Goal: Information Seeking & Learning: Learn about a topic

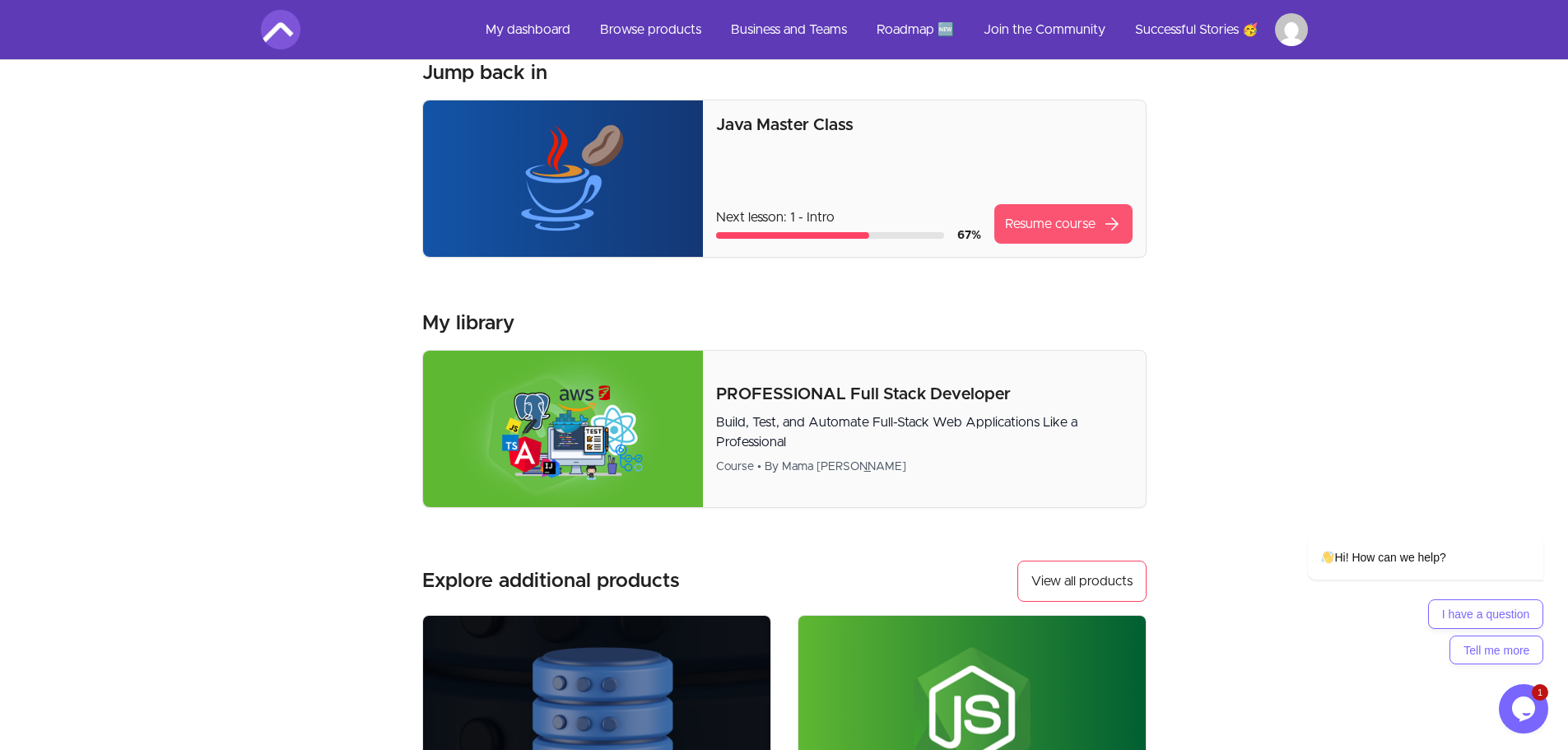
click at [1079, 225] on link "Resume course arrow_forward" at bounding box center [1063, 224] width 138 height 40
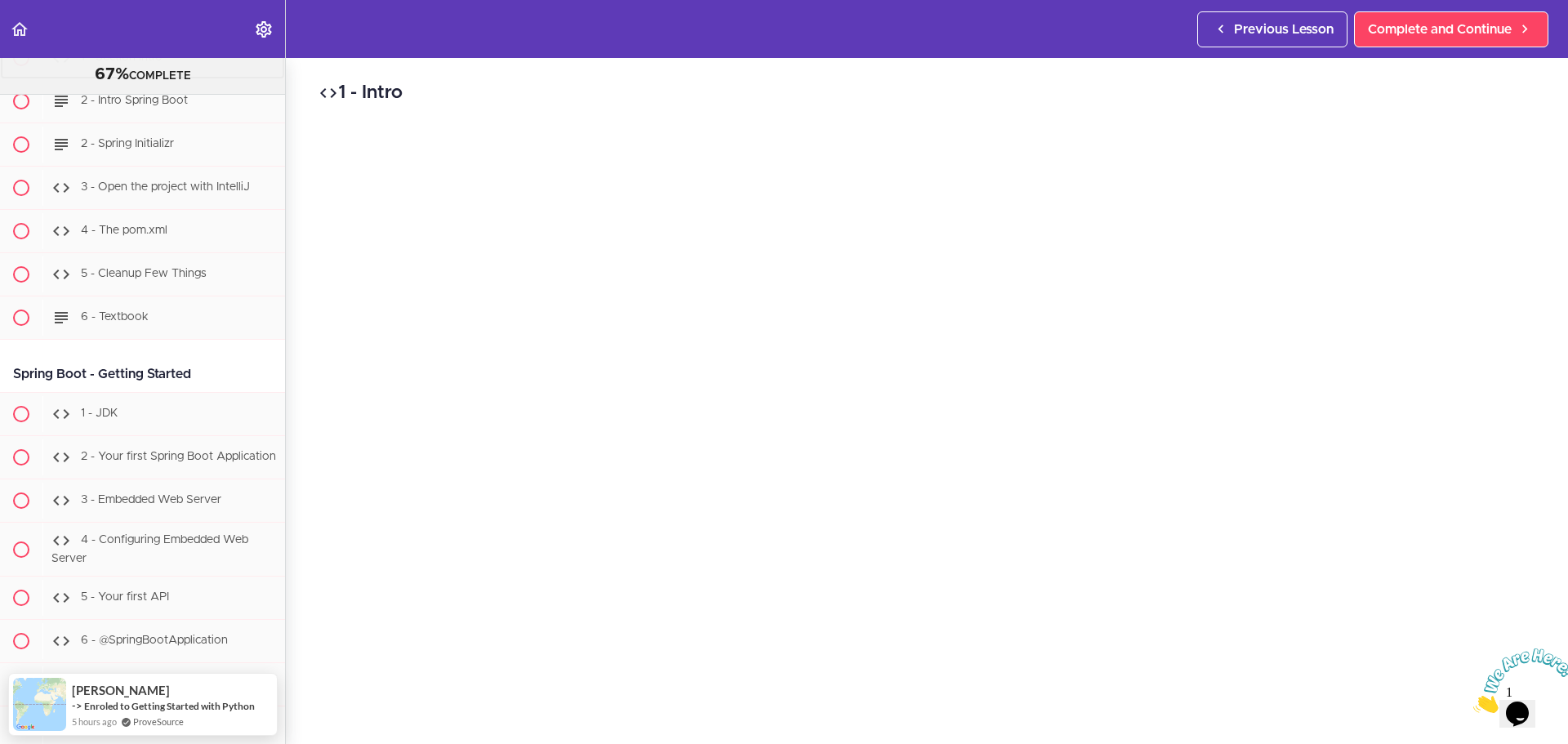
click at [175, 76] on div "1 - Section Intro" at bounding box center [163, 58] width 243 height 35
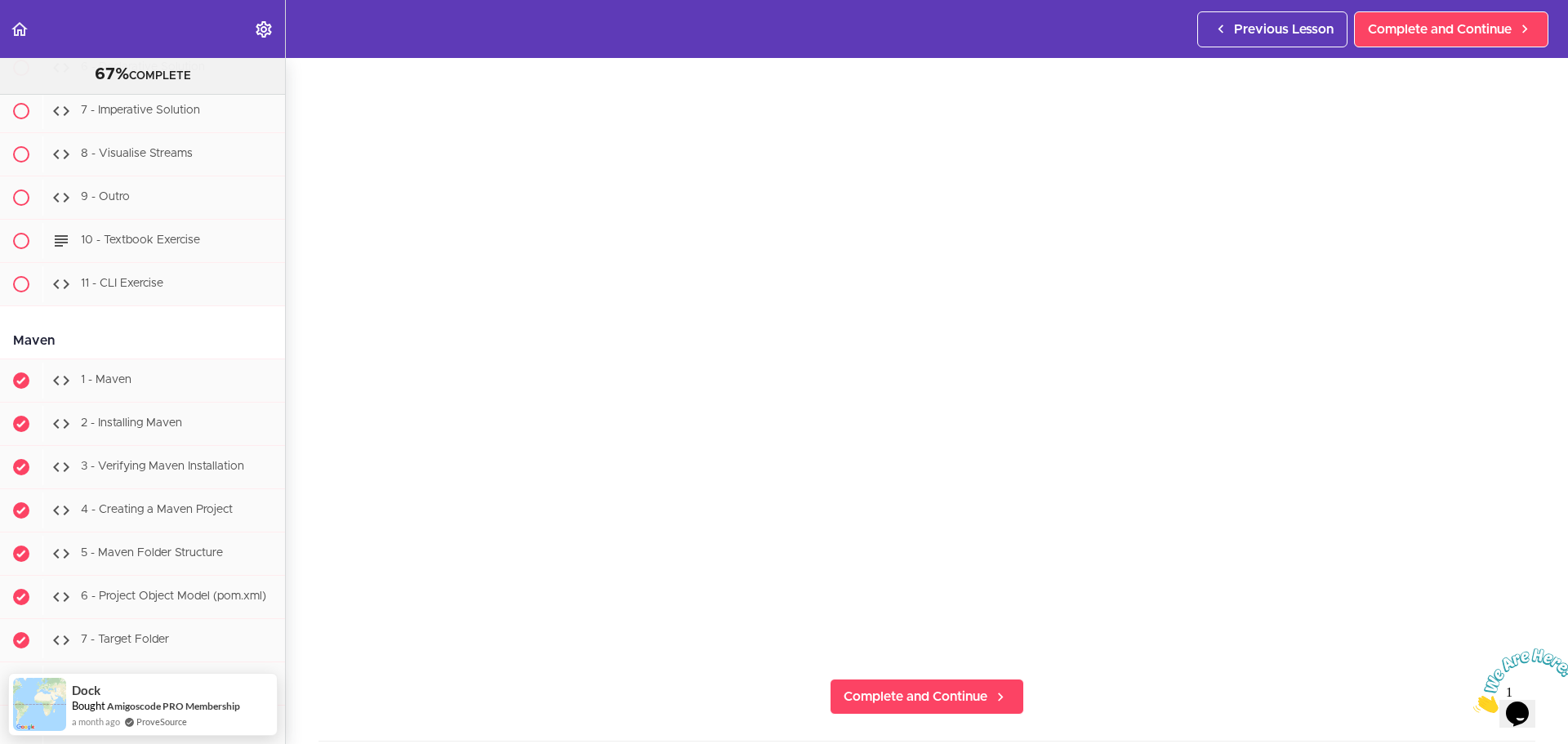
scroll to position [14199, 0]
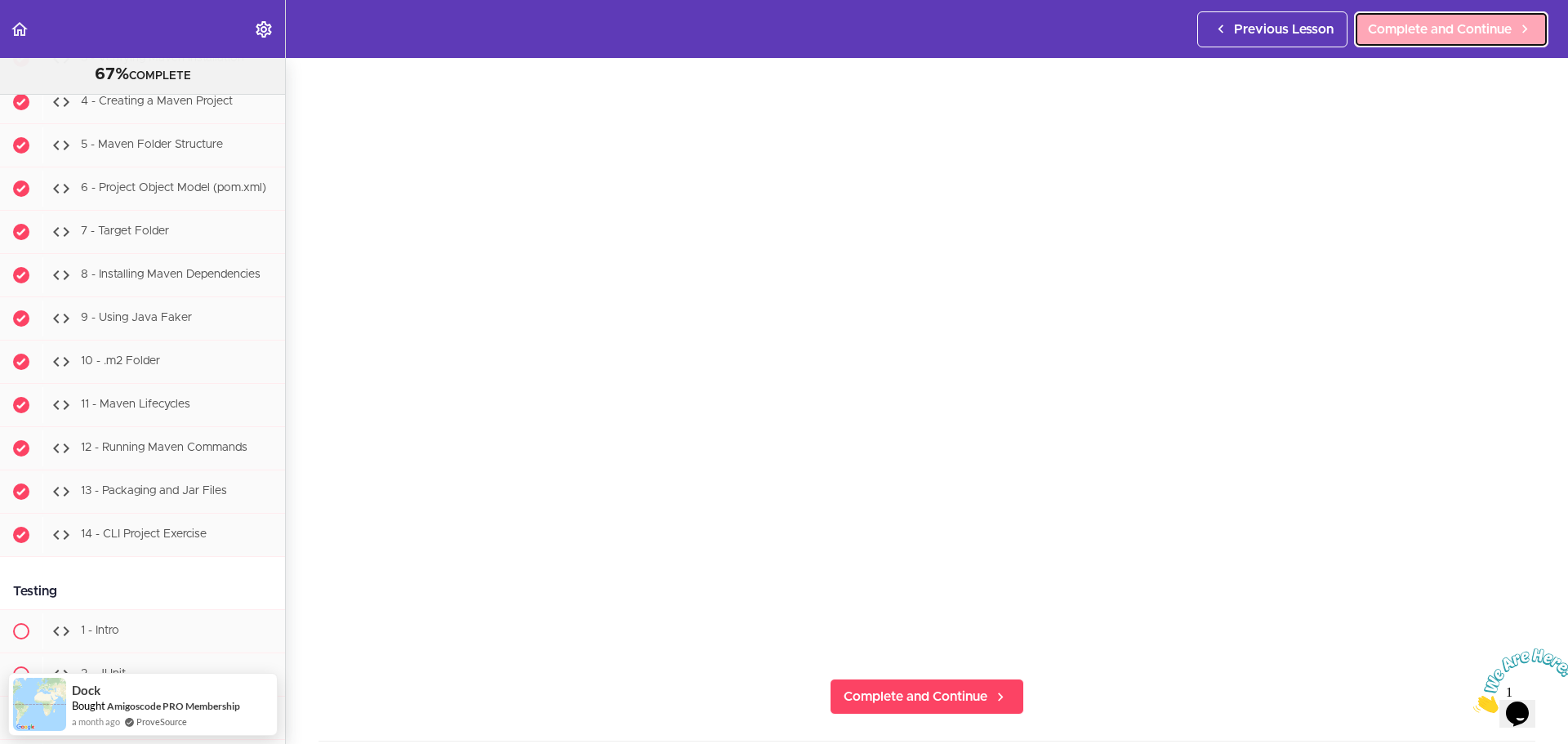
click at [1407, 24] on span "Complete and Continue" at bounding box center [1439, 29] width 144 height 20
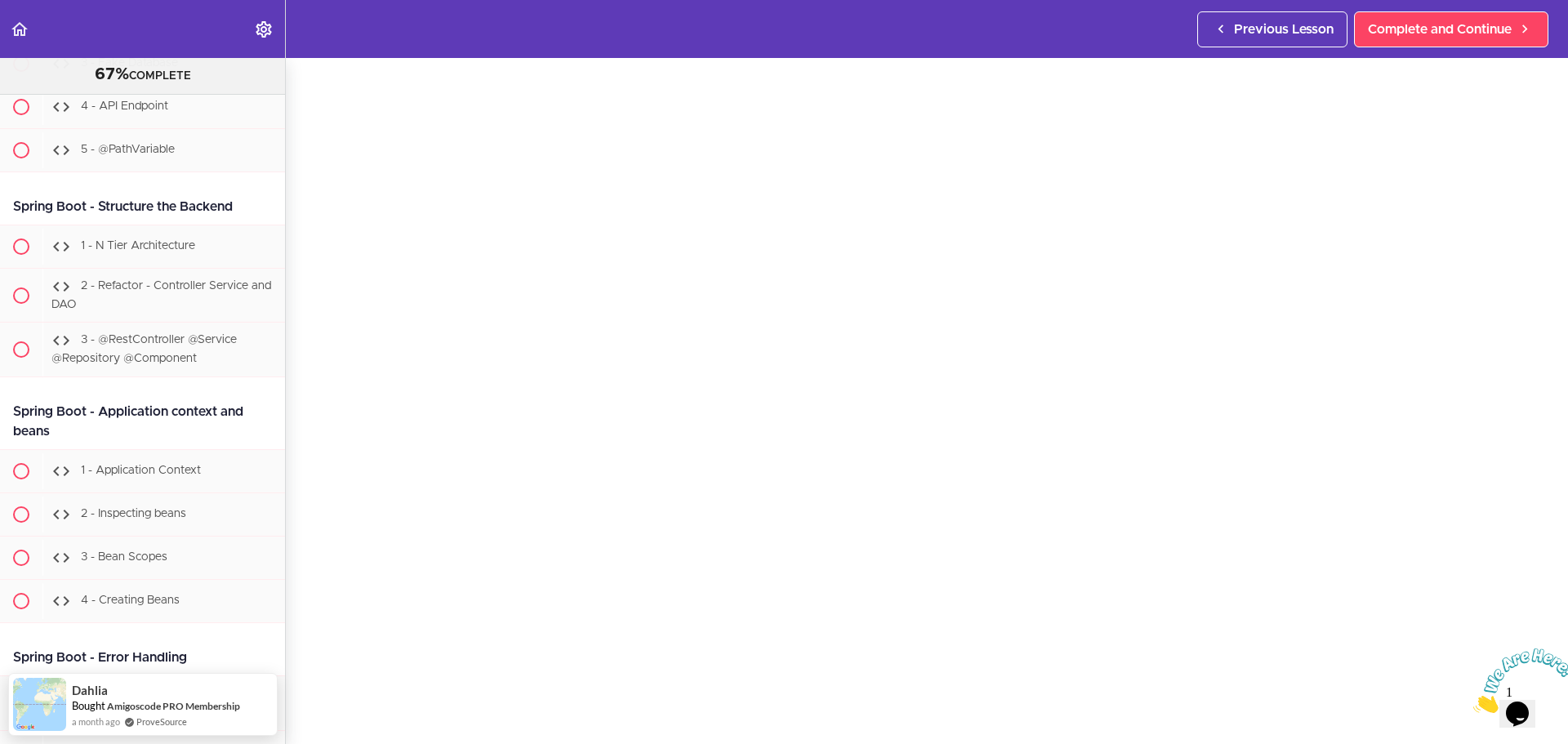
scroll to position [163, 0]
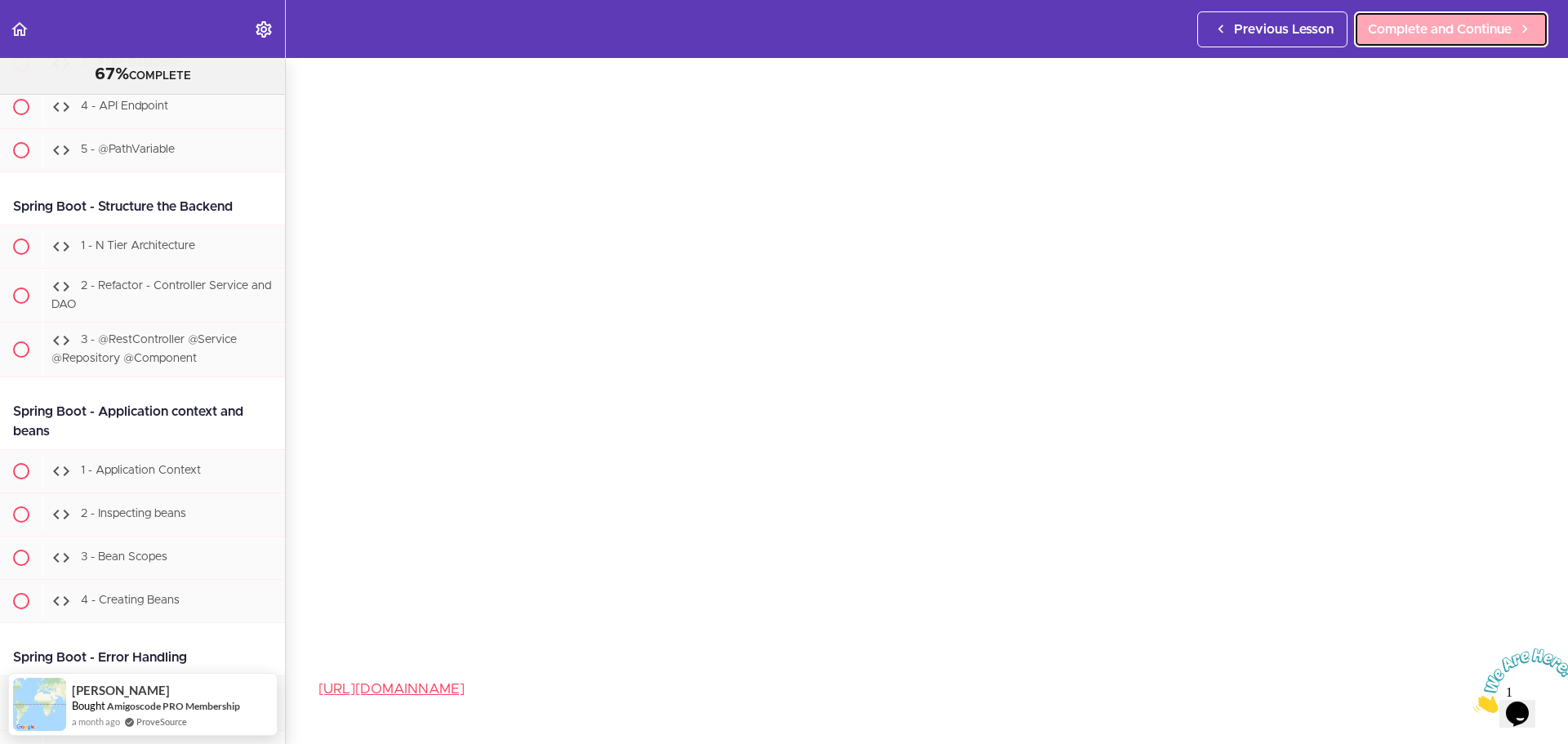
click at [1426, 16] on link "Complete and Continue" at bounding box center [1451, 29] width 194 height 35
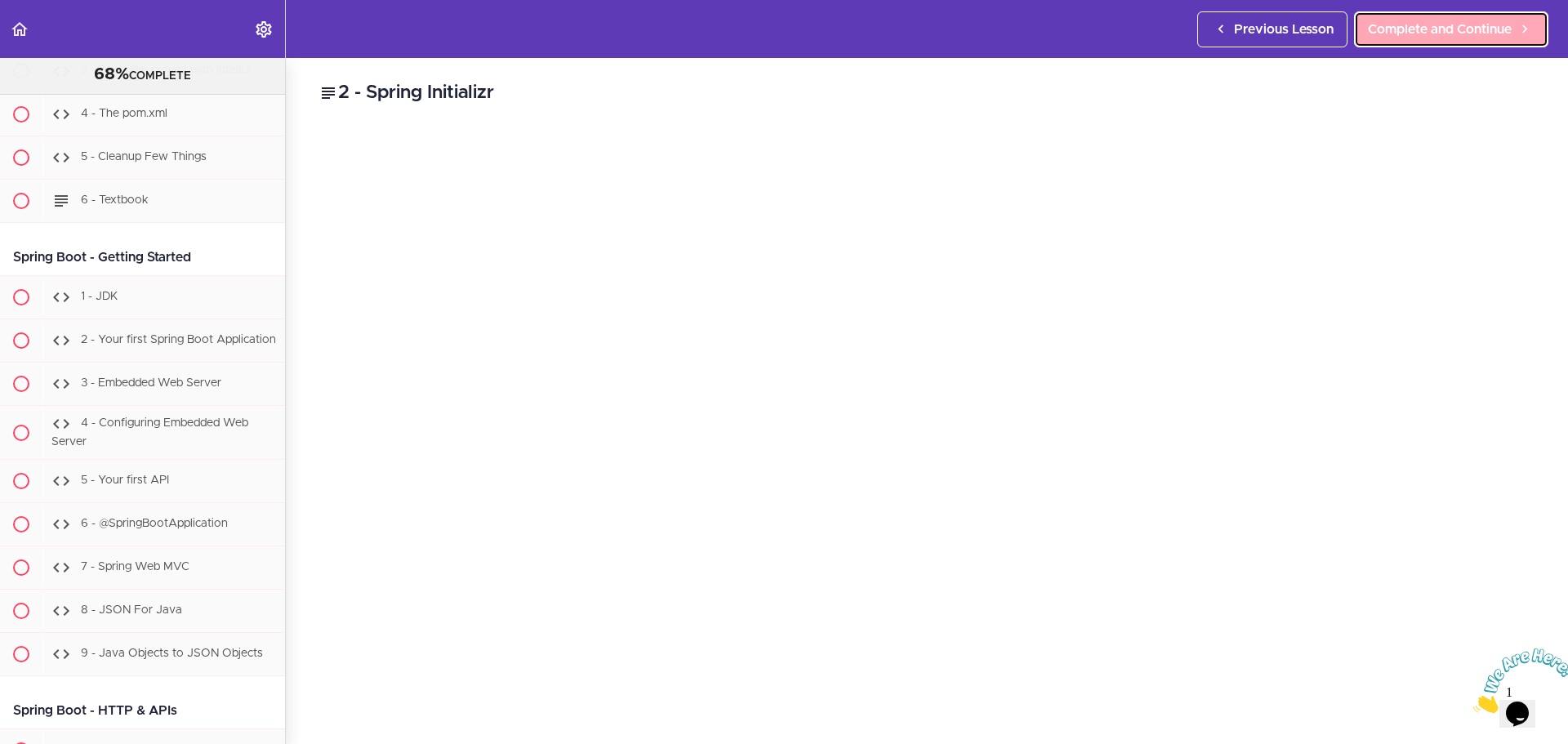
click at [1456, 34] on span "Complete and Continue" at bounding box center [1439, 29] width 144 height 20
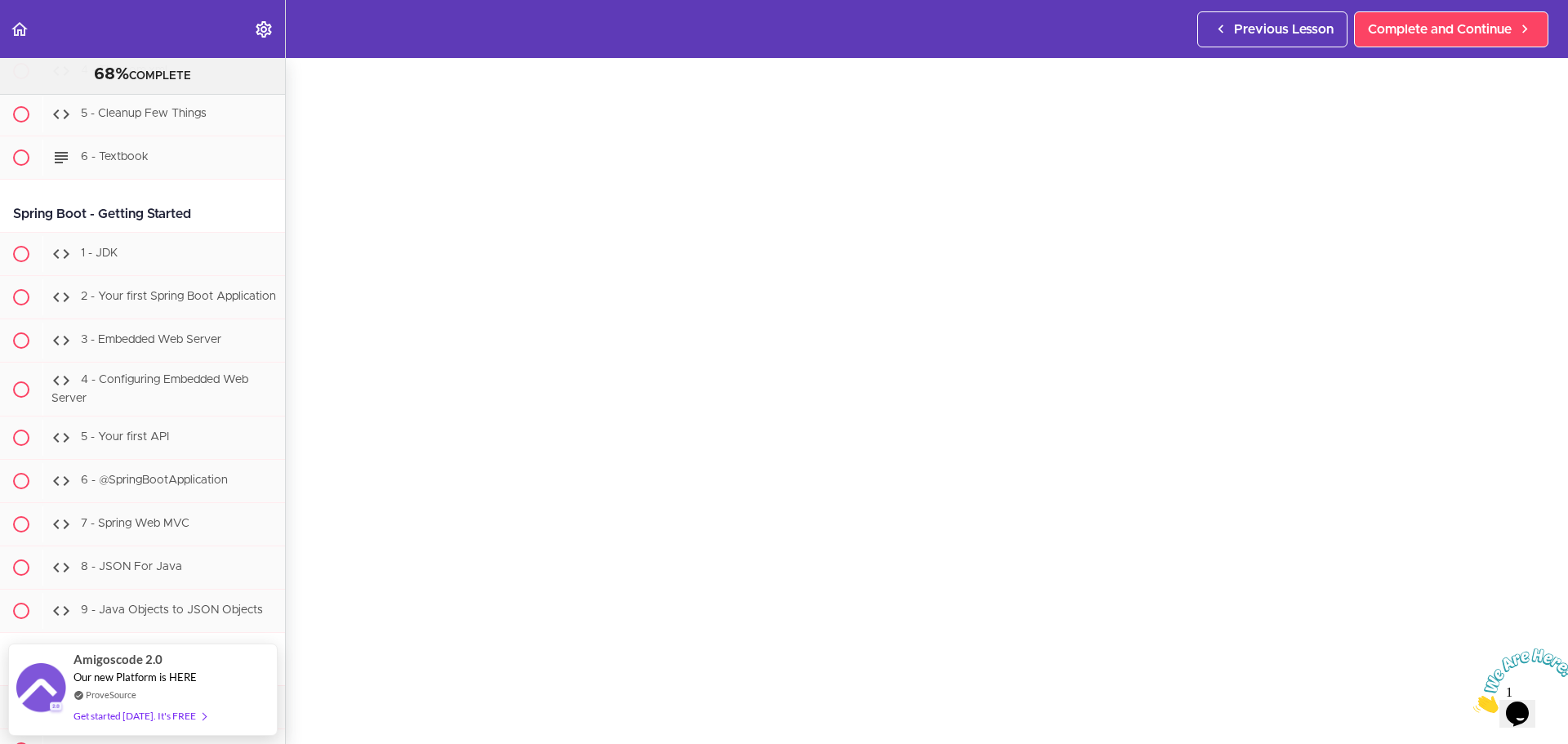
scroll to position [163, 0]
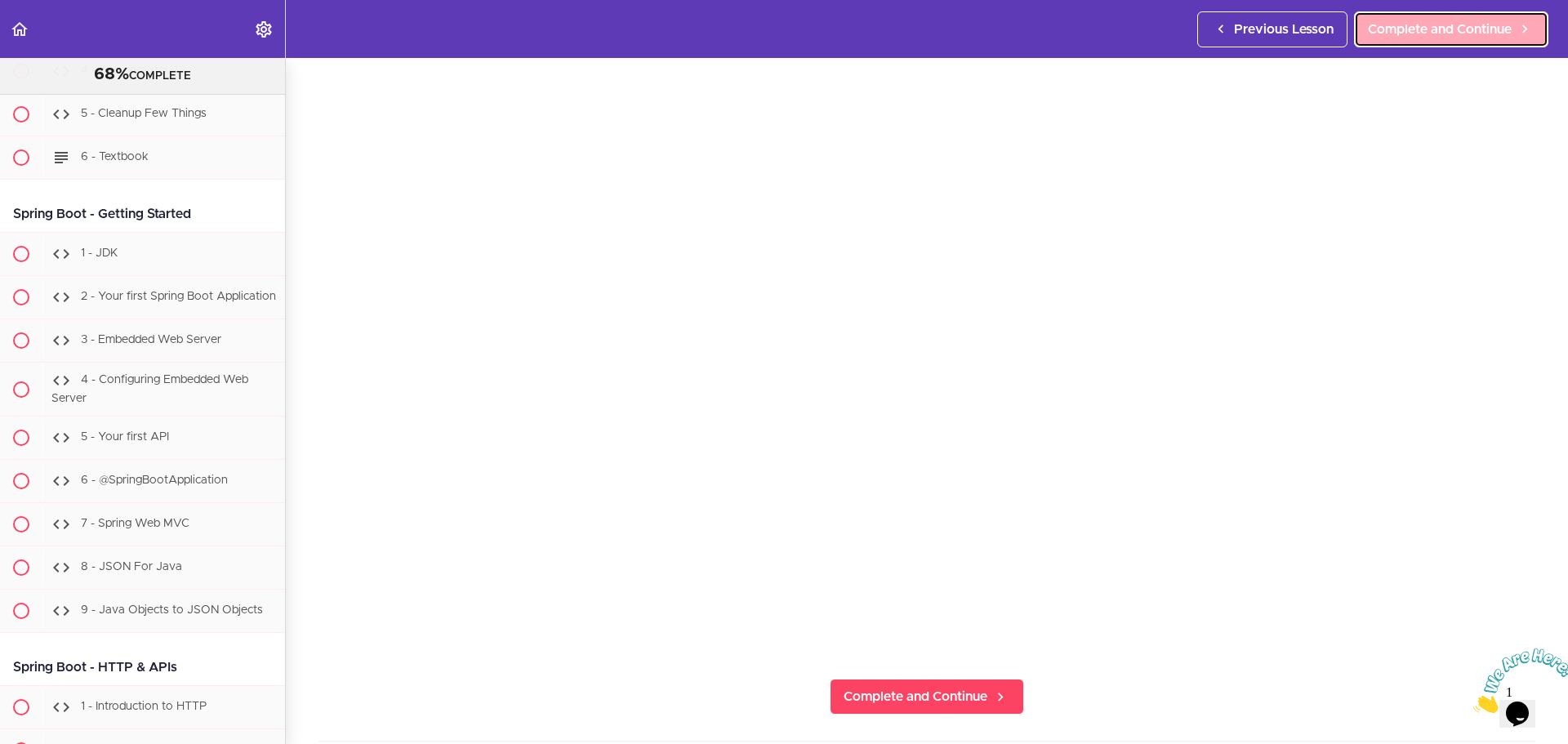
click at [1386, 35] on span "Complete and Continue" at bounding box center [1439, 29] width 144 height 20
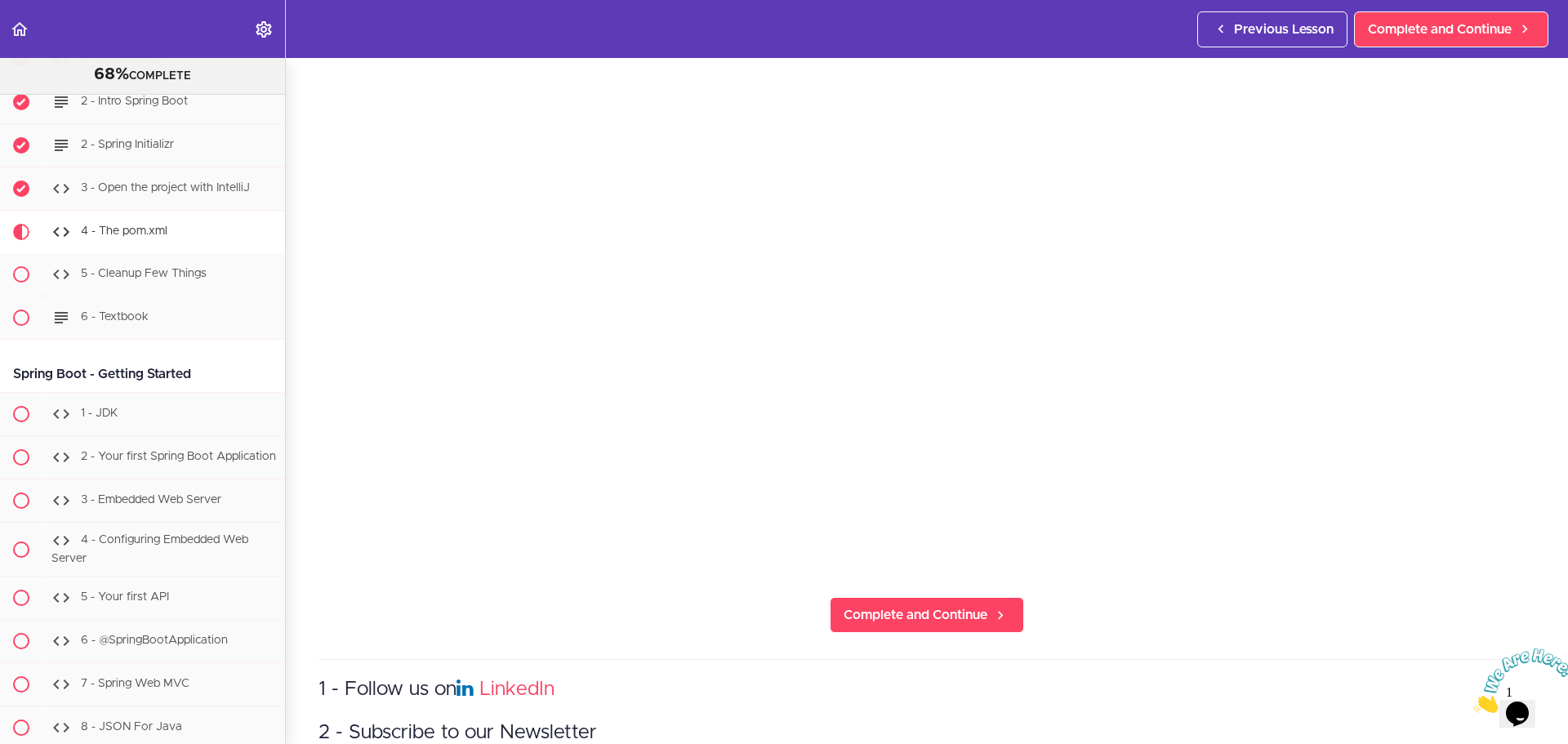
scroll to position [15351, 0]
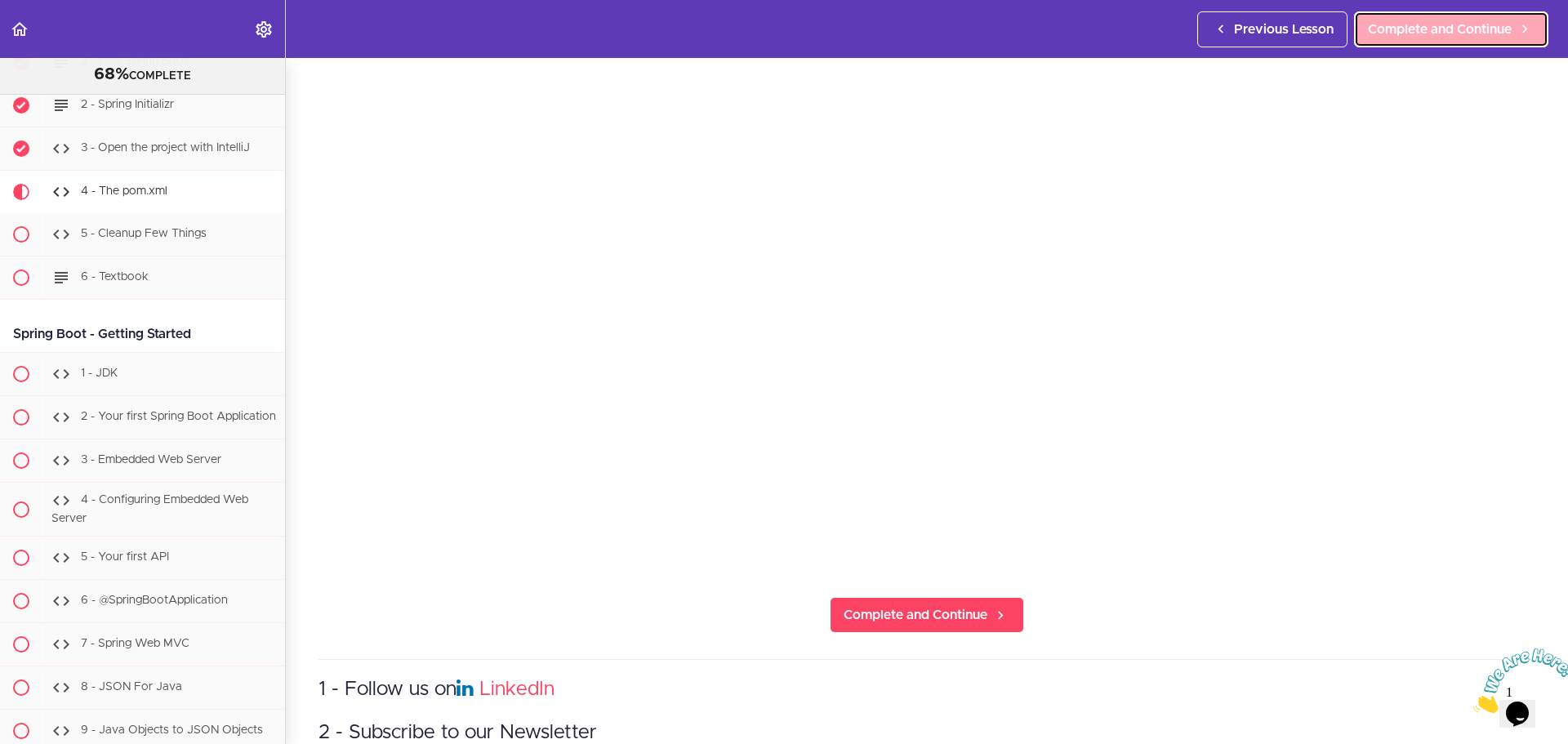
click at [1383, 31] on span "Complete and Continue" at bounding box center [1439, 29] width 144 height 20
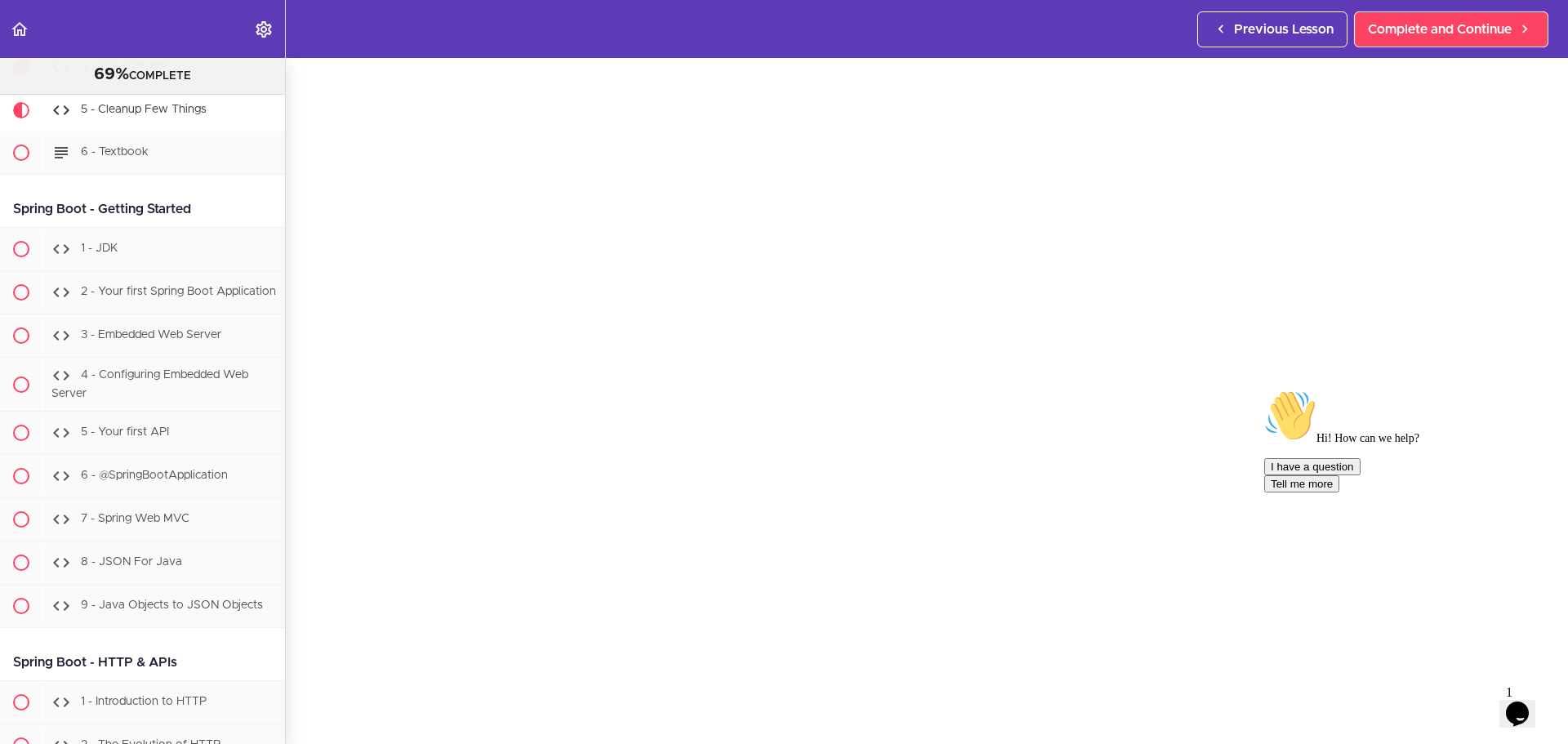
scroll to position [81, 0]
click at [1515, 25] on icon at bounding box center [1524, 29] width 20 height 17
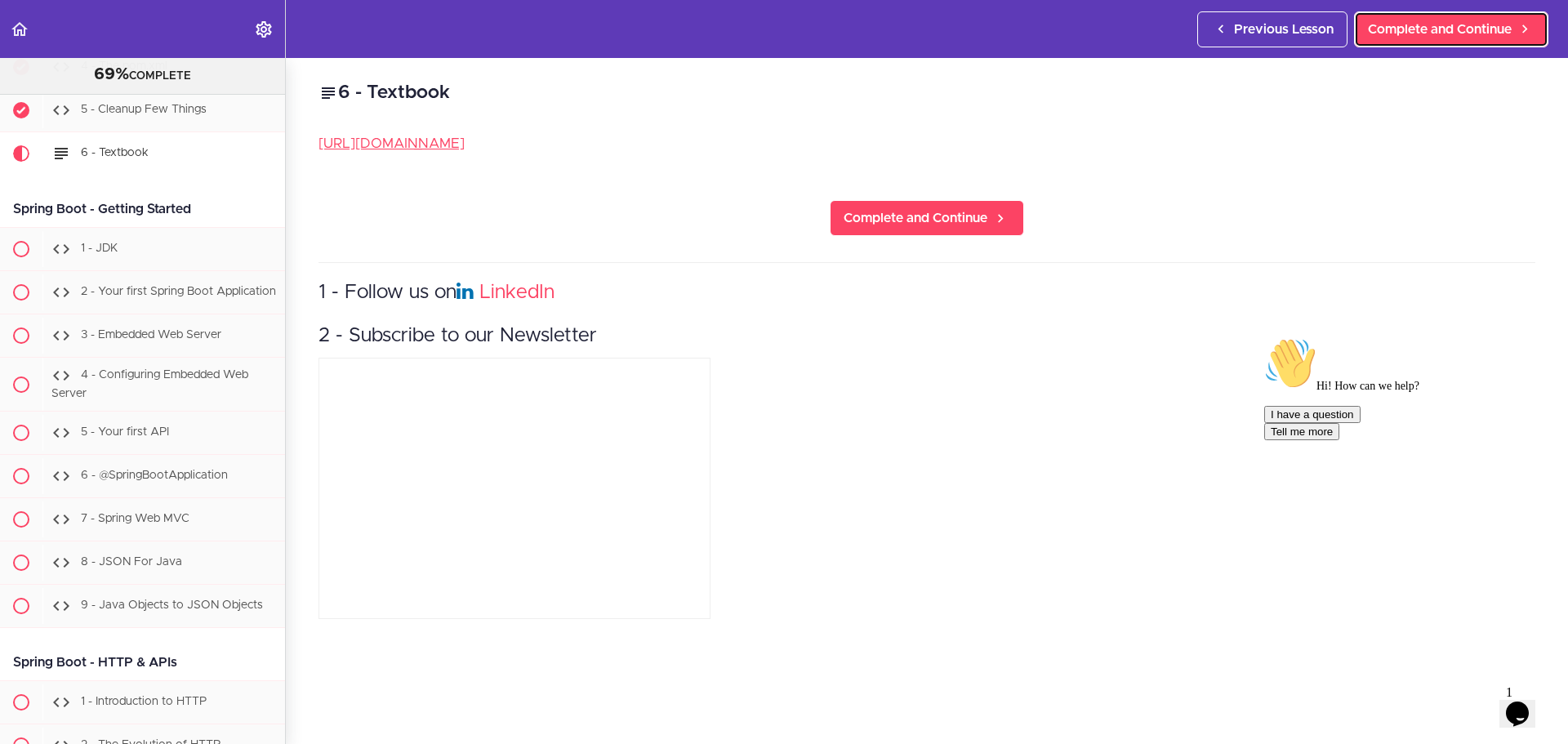
scroll to position [15602, 0]
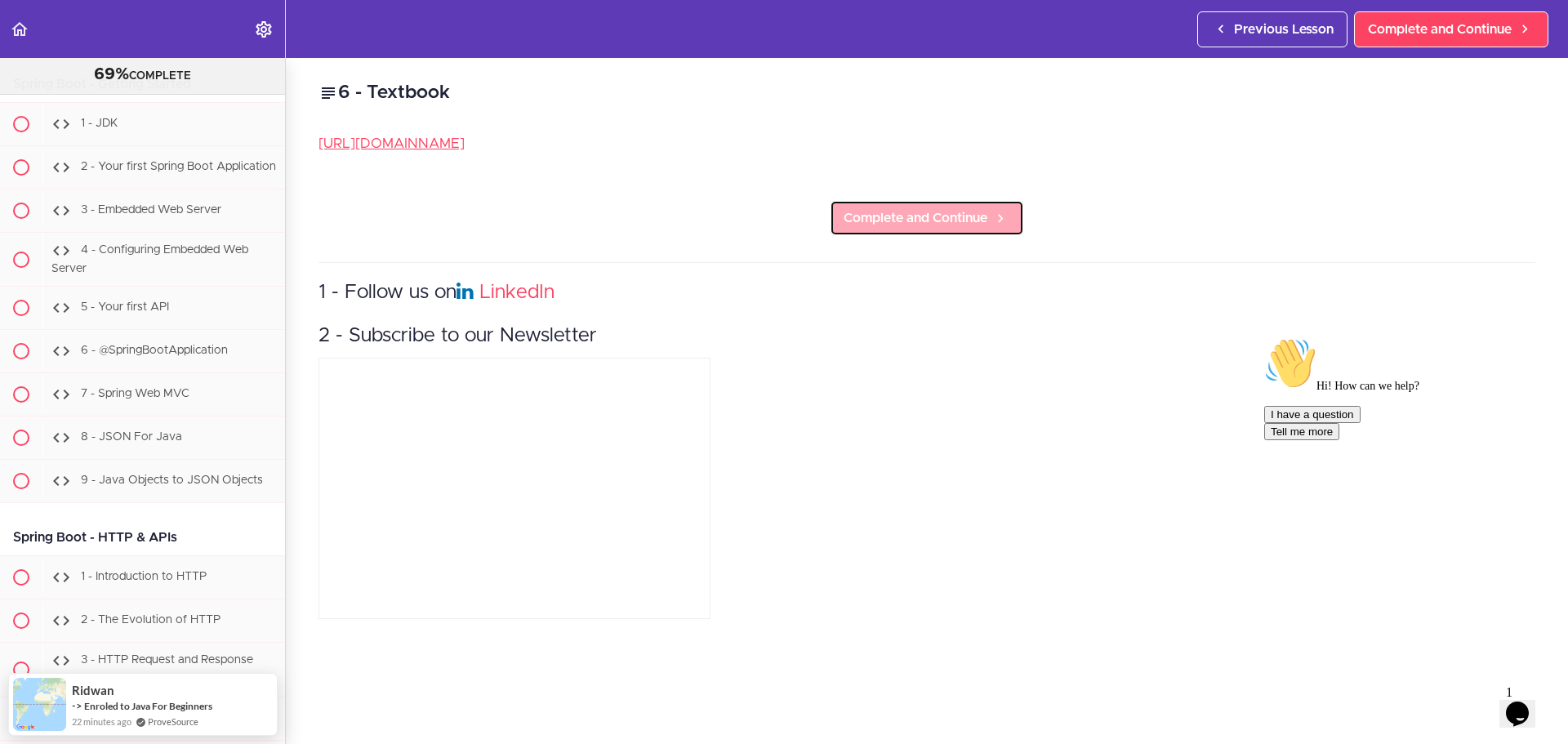
click at [894, 212] on span "Complete and Continue" at bounding box center [916, 218] width 144 height 20
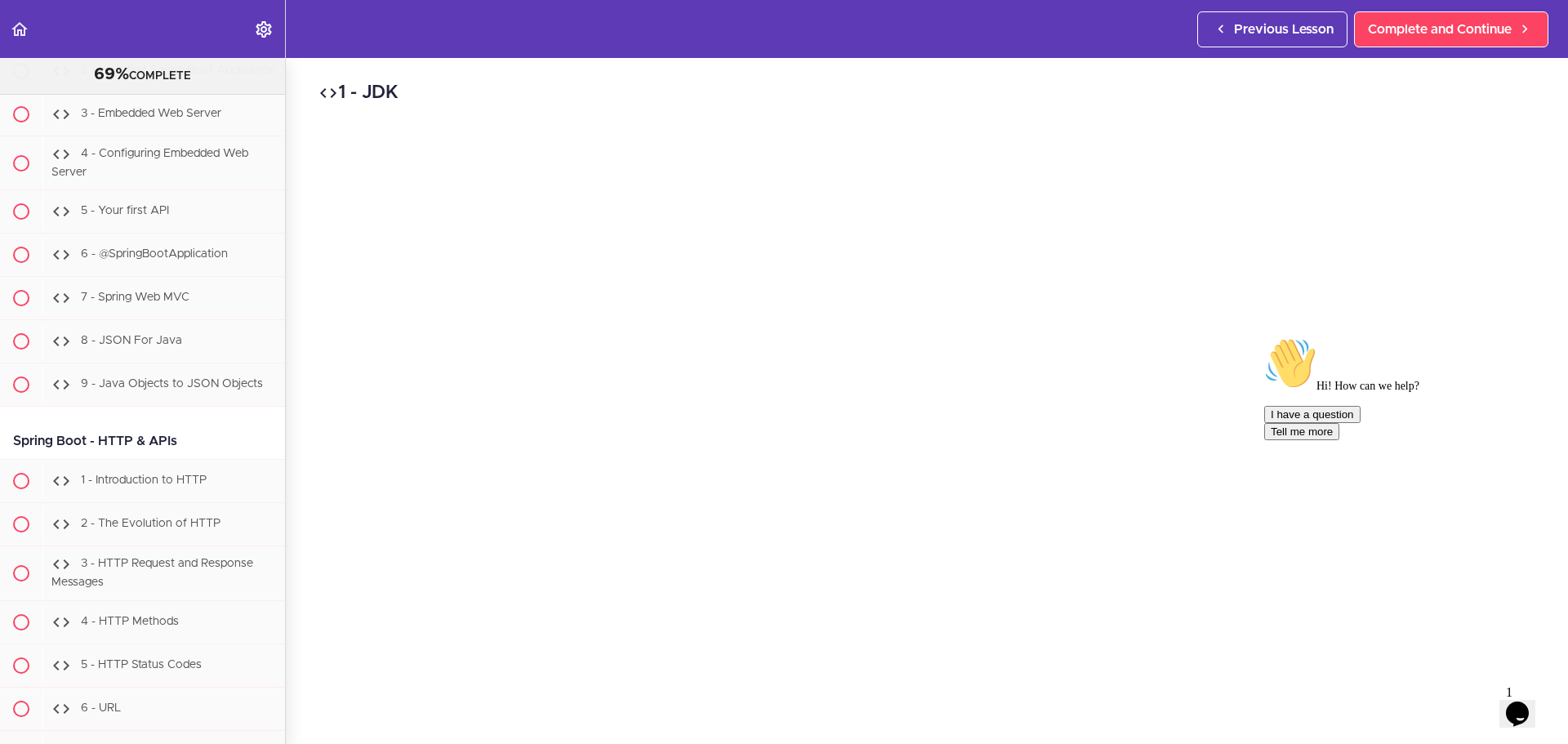
scroll to position [163, 0]
click at [1264, 337] on icon "Chat attention grabber" at bounding box center [1264, 337] width 0 height 0
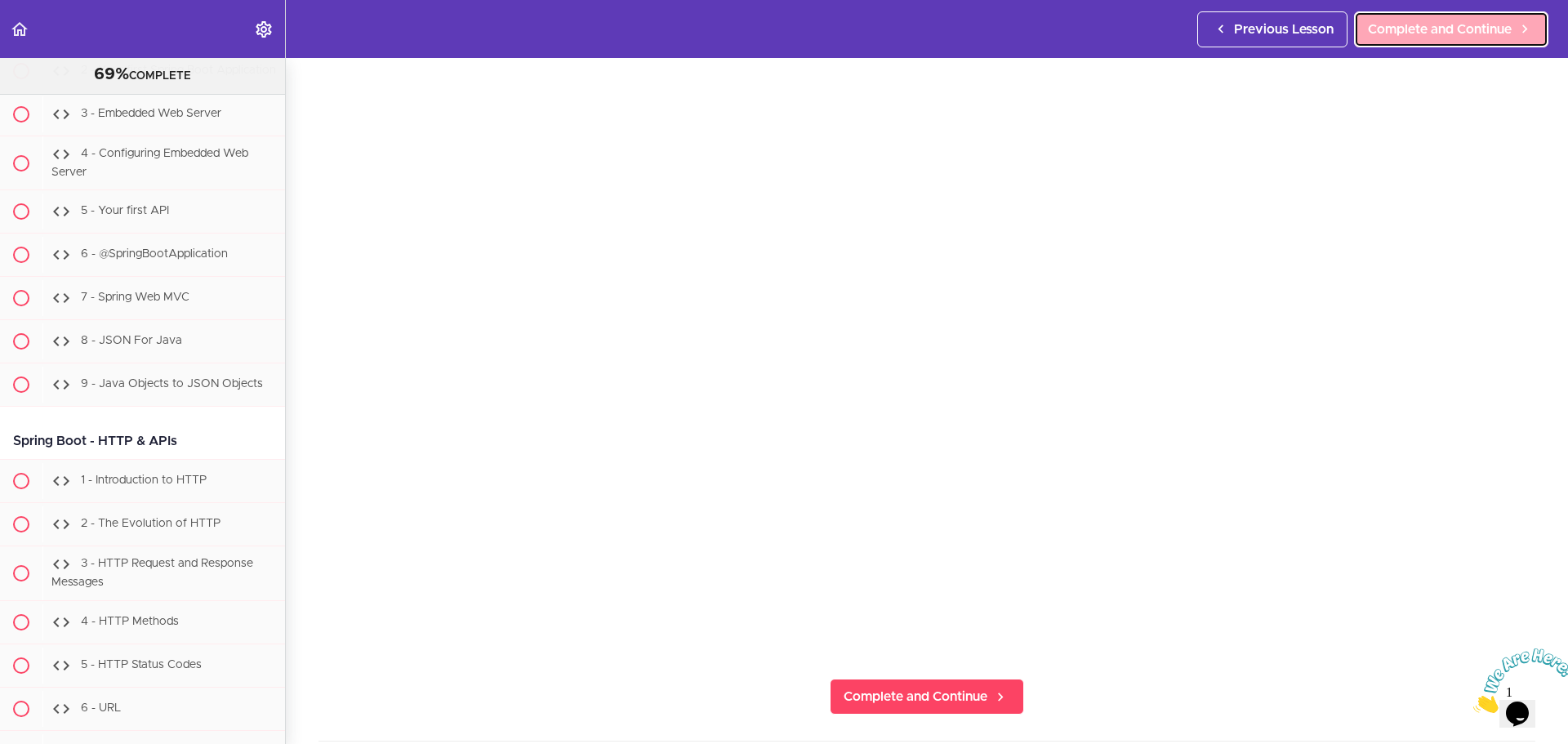
click at [1386, 21] on span "Complete and Continue" at bounding box center [1439, 29] width 144 height 20
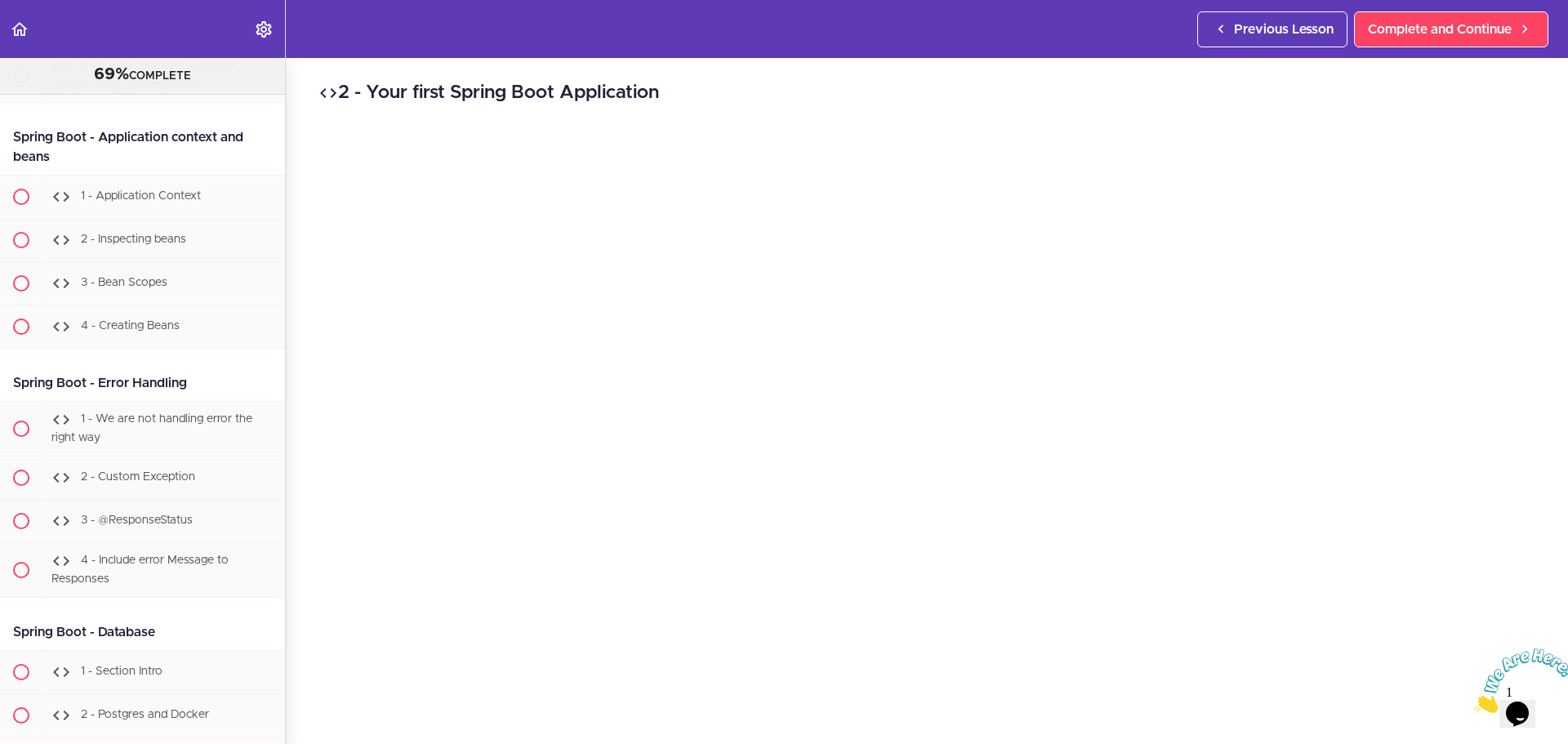
scroll to position [163, 0]
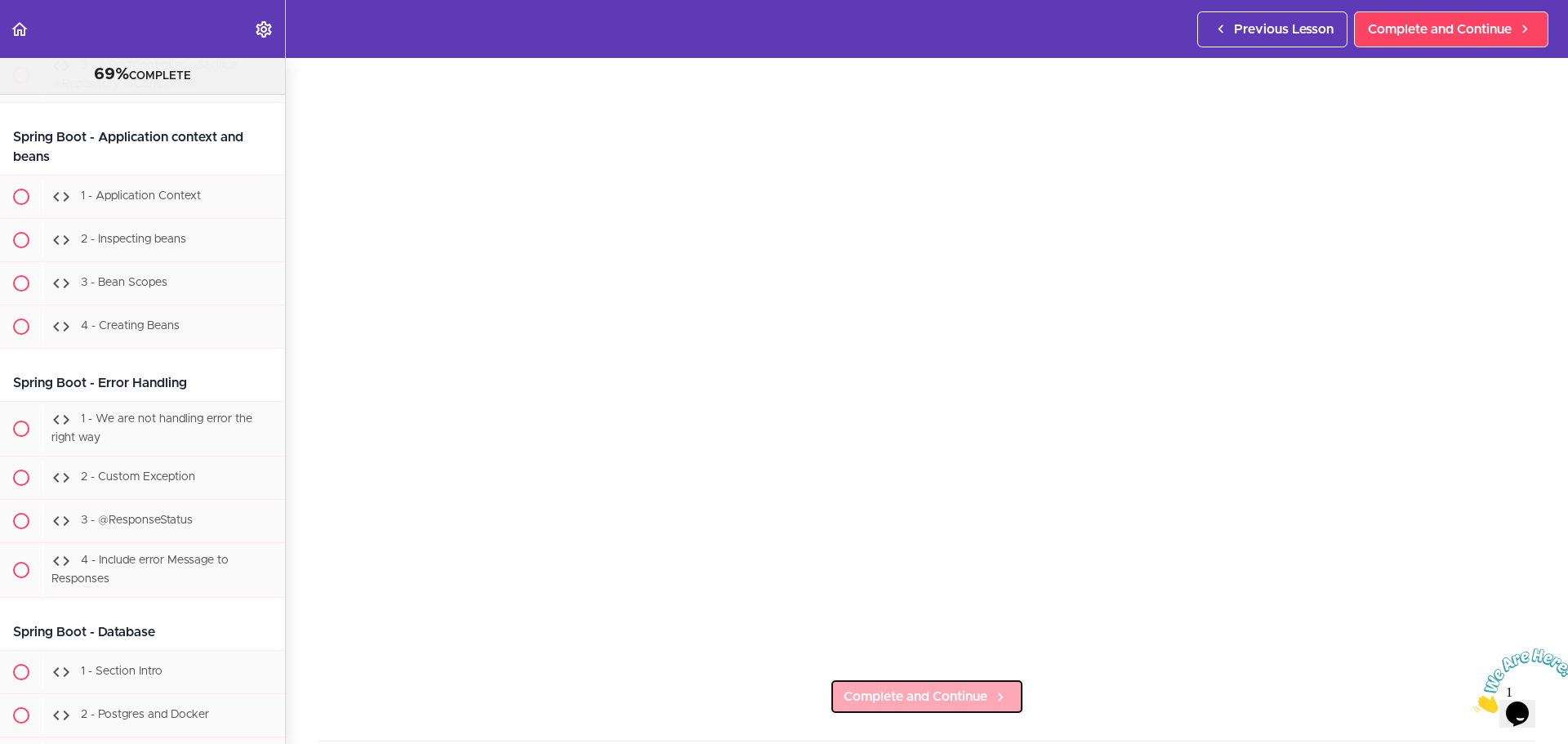
click at [935, 702] on link "Complete and Continue" at bounding box center [927, 696] width 194 height 35
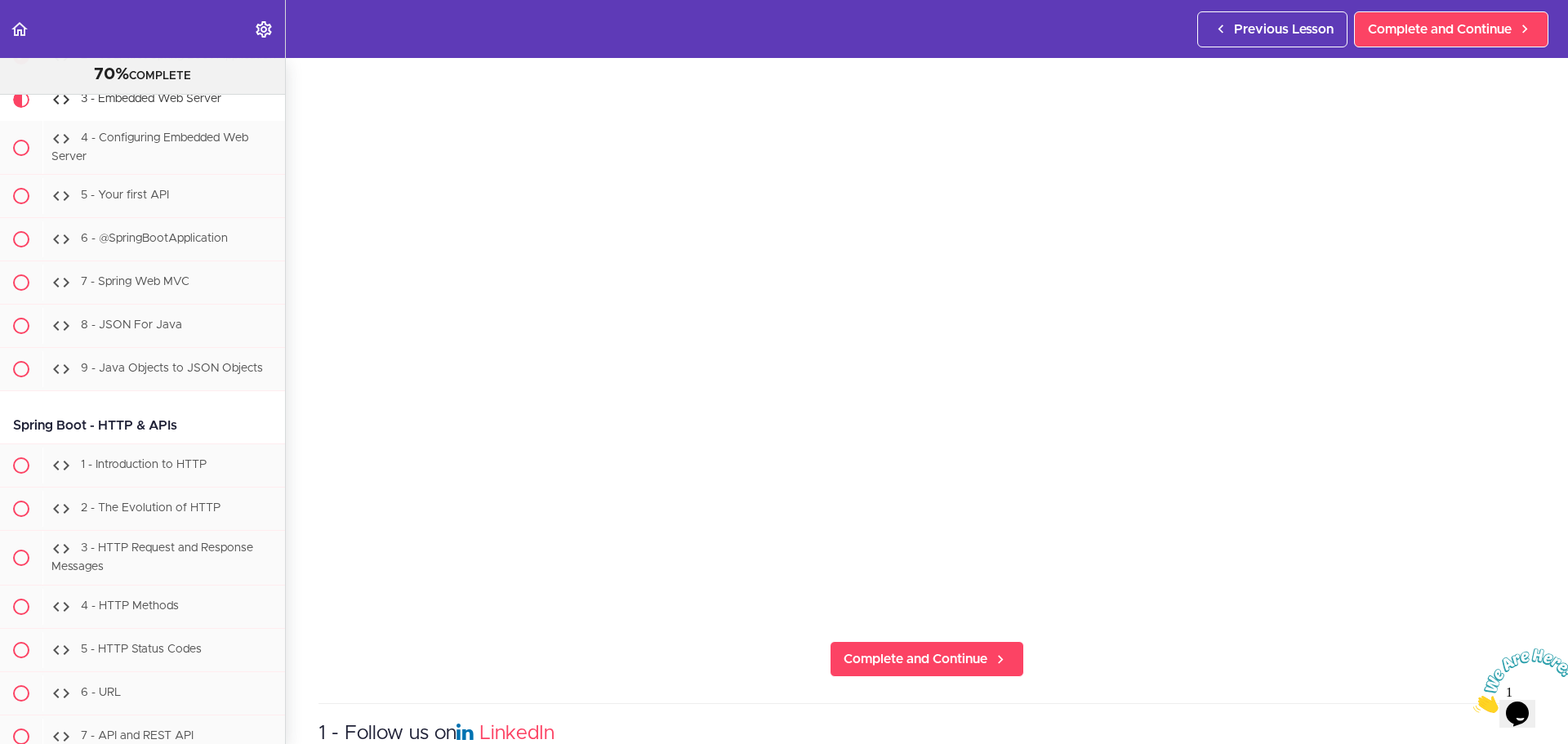
scroll to position [163, 0]
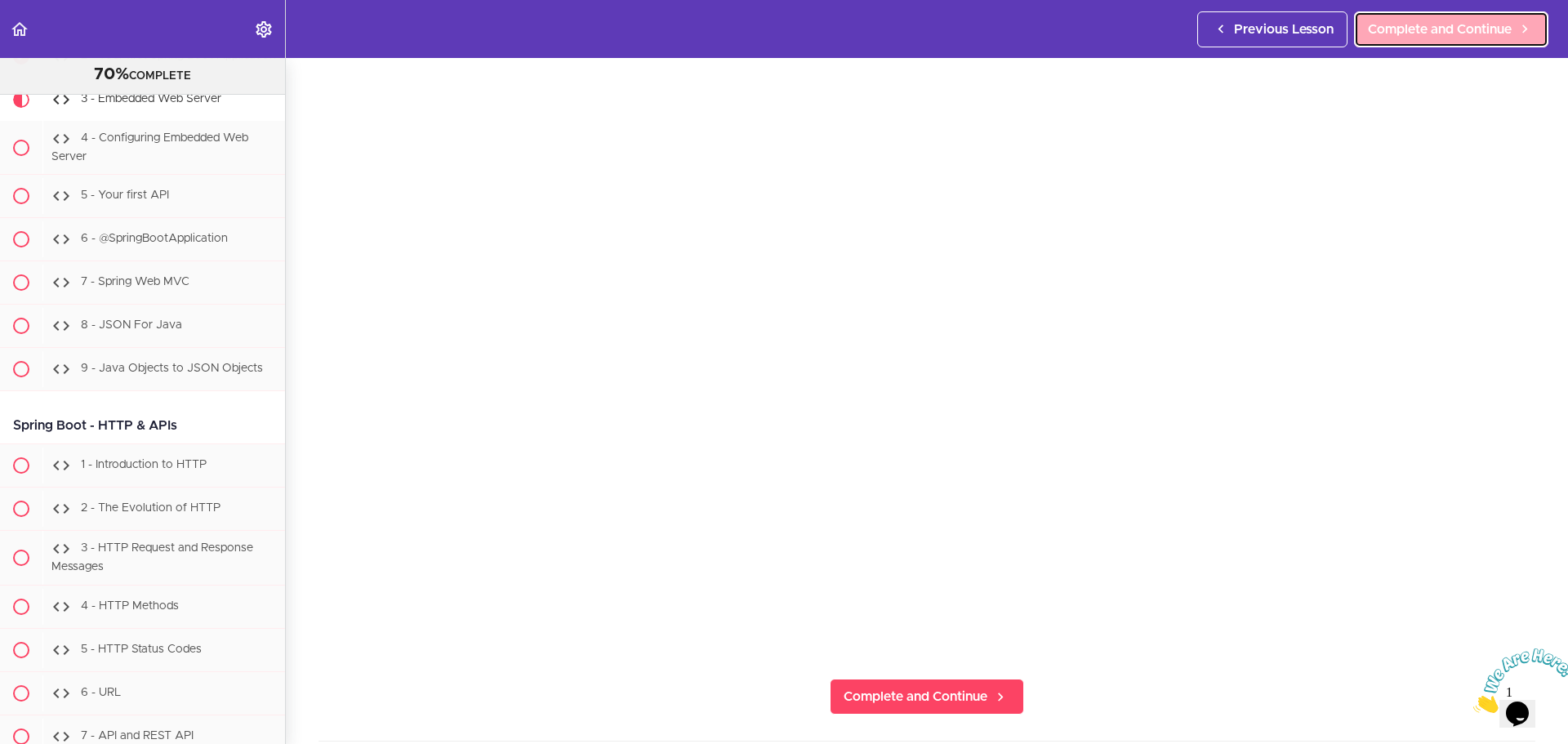
click at [1407, 14] on link "Complete and Continue" at bounding box center [1451, 29] width 194 height 35
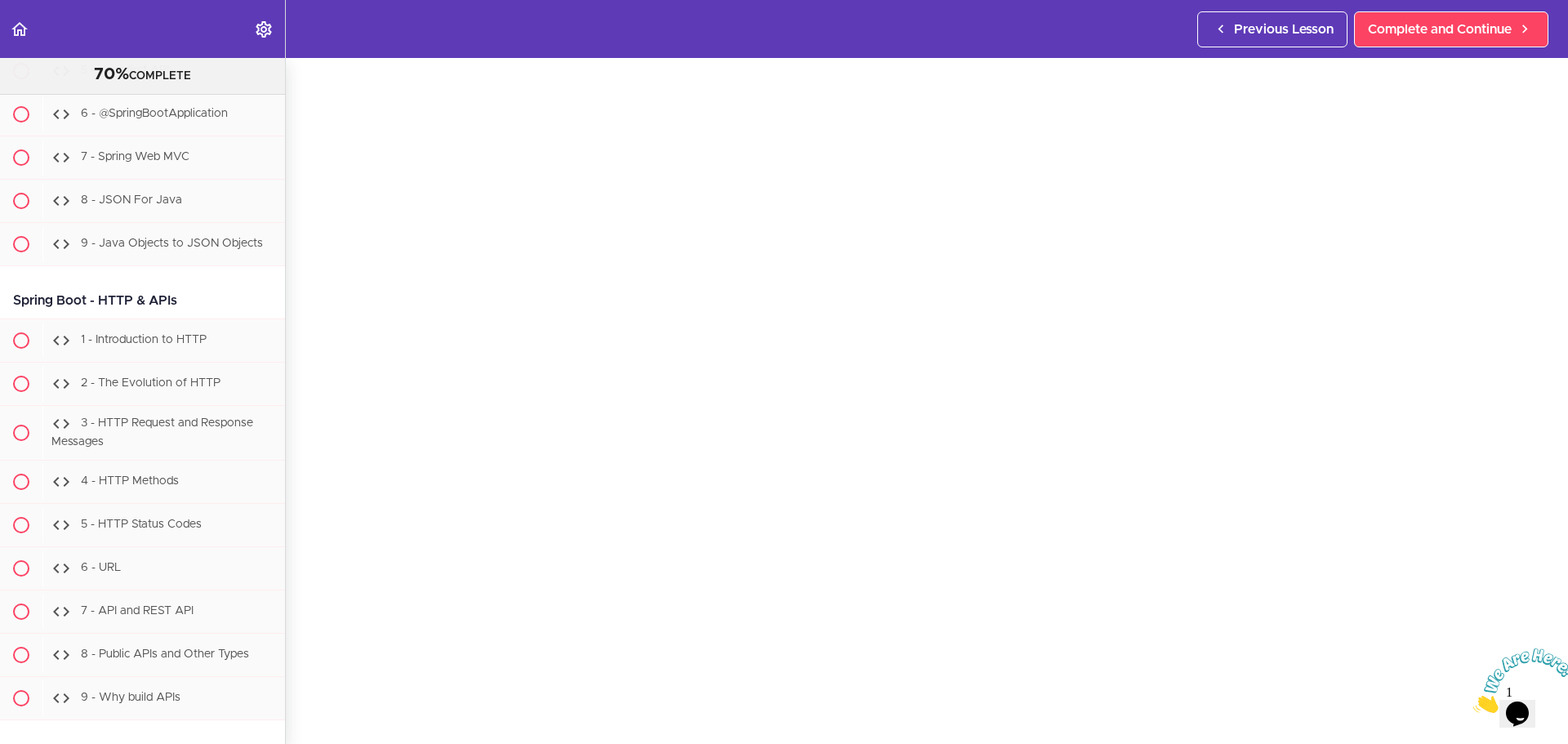
scroll to position [81, 0]
click at [1404, 38] on span "Complete and Continue" at bounding box center [1439, 29] width 144 height 20
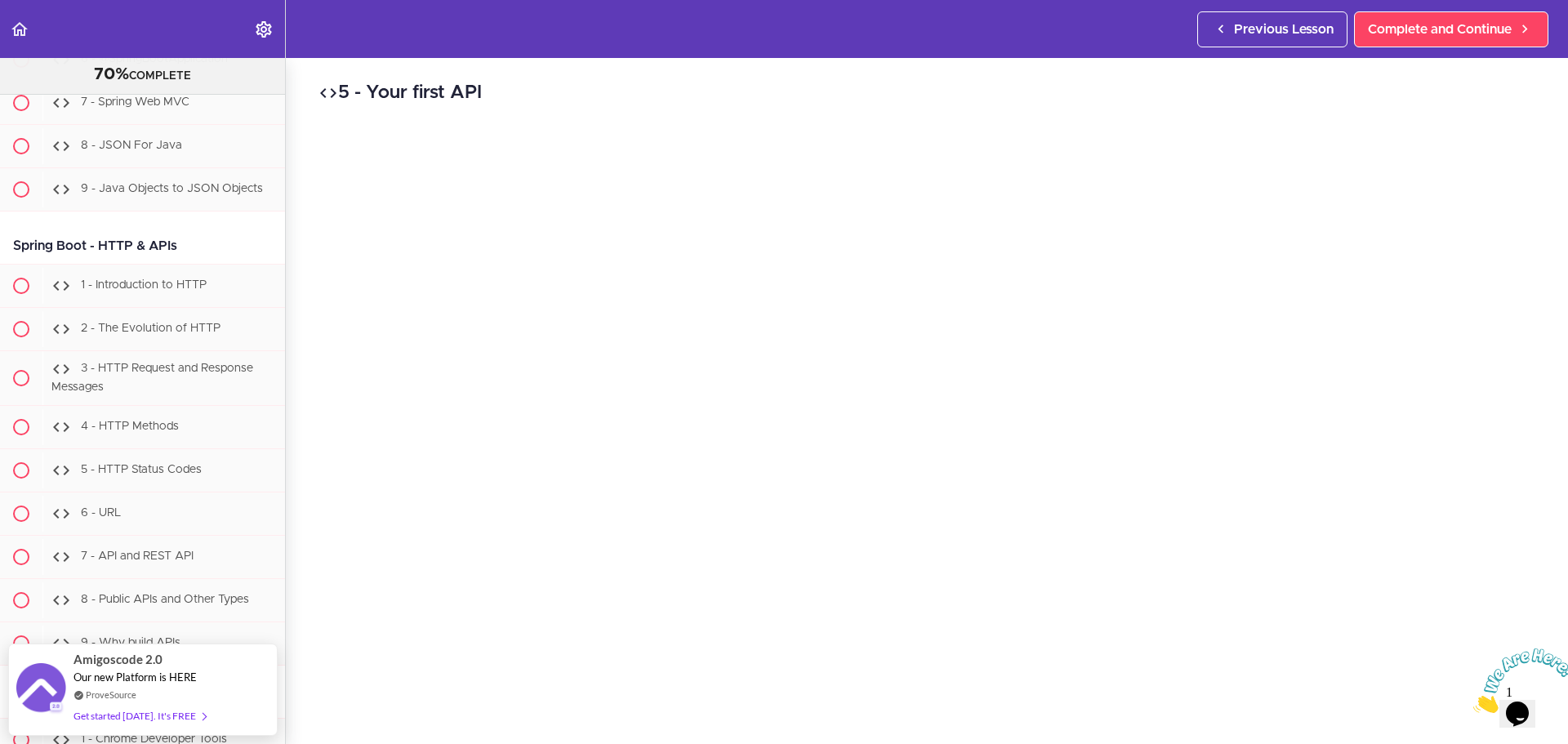
scroll to position [81, 0]
